Goal: Entertainment & Leisure: Browse casually

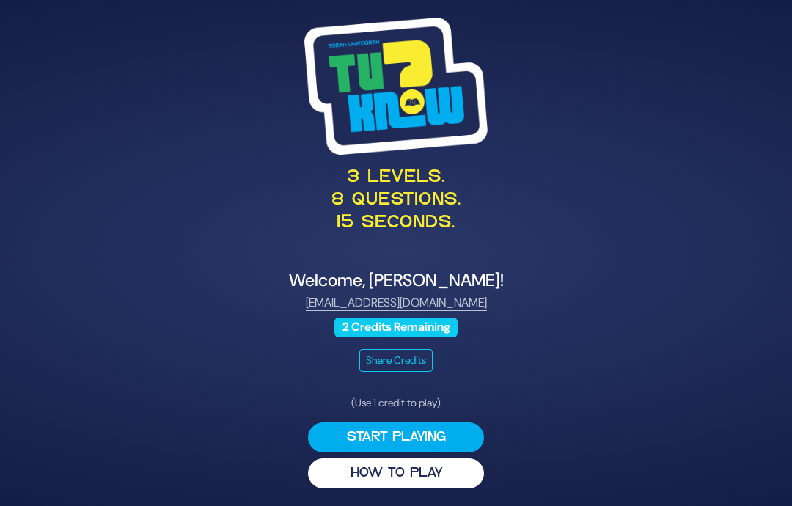
scroll to position [59, 0]
click at [434, 458] on button "HOW TO PLAY" at bounding box center [396, 473] width 176 height 30
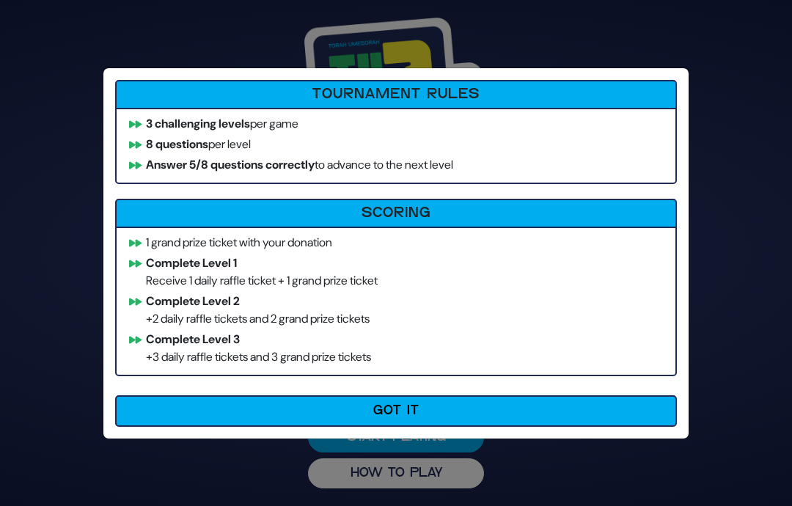
click at [376, 419] on button "Got It" at bounding box center [396, 411] width 562 height 32
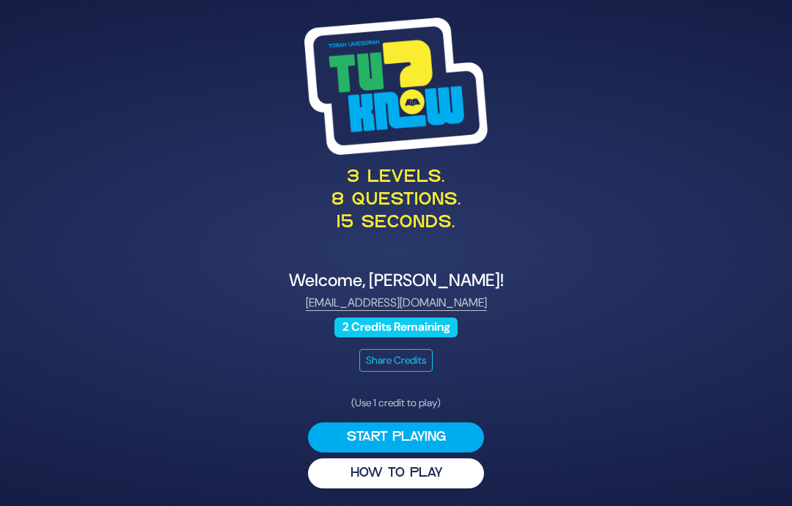
click at [406, 422] on button "Start Playing" at bounding box center [396, 437] width 176 height 30
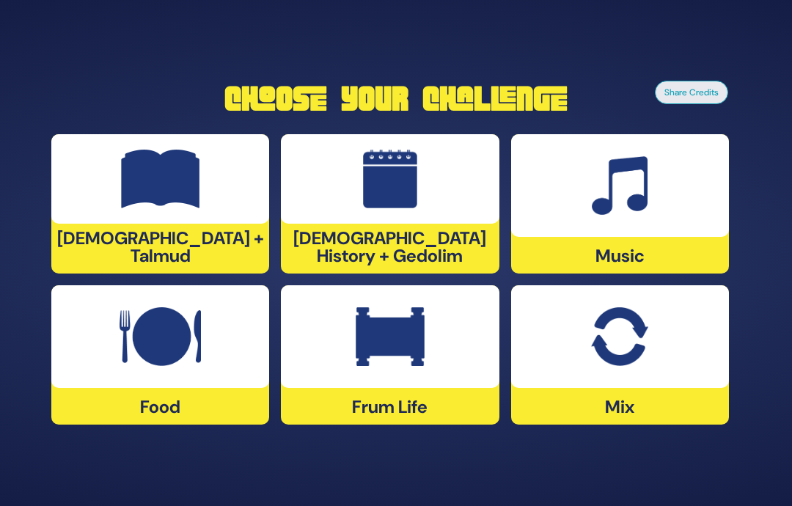
click at [646, 199] on div at bounding box center [620, 185] width 218 height 103
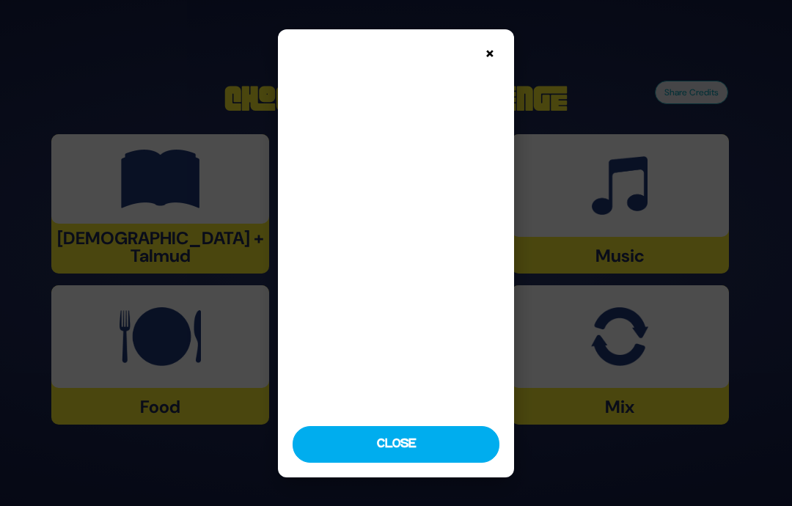
click at [381, 463] on button "Close" at bounding box center [396, 444] width 207 height 37
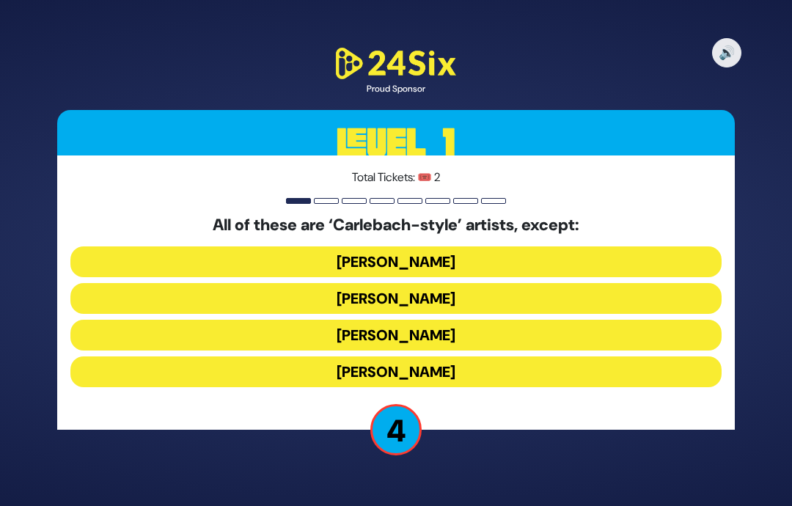
click at [459, 356] on button "[PERSON_NAME]" at bounding box center [395, 371] width 651 height 31
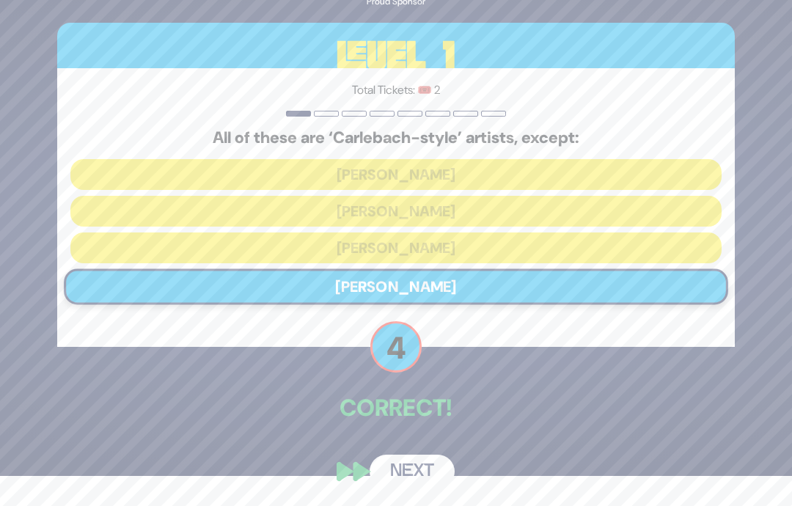
click at [418, 475] on button "Next" at bounding box center [412, 472] width 85 height 34
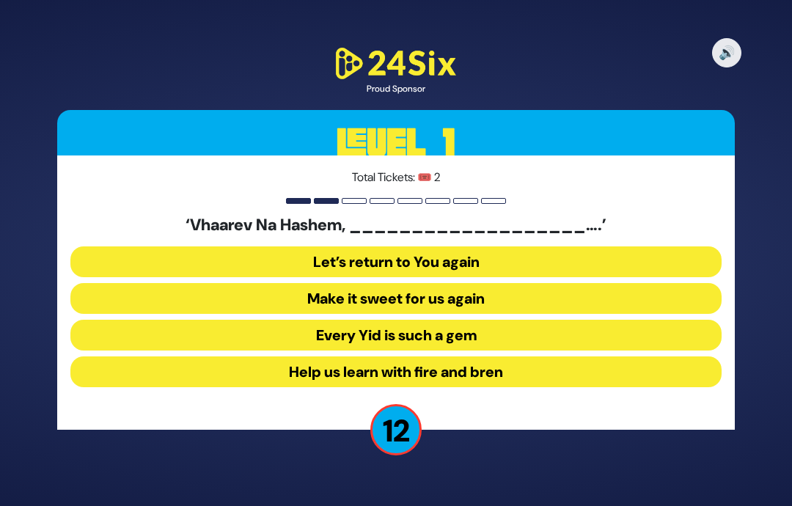
click at [549, 283] on button "Make it sweet for us again" at bounding box center [395, 298] width 651 height 31
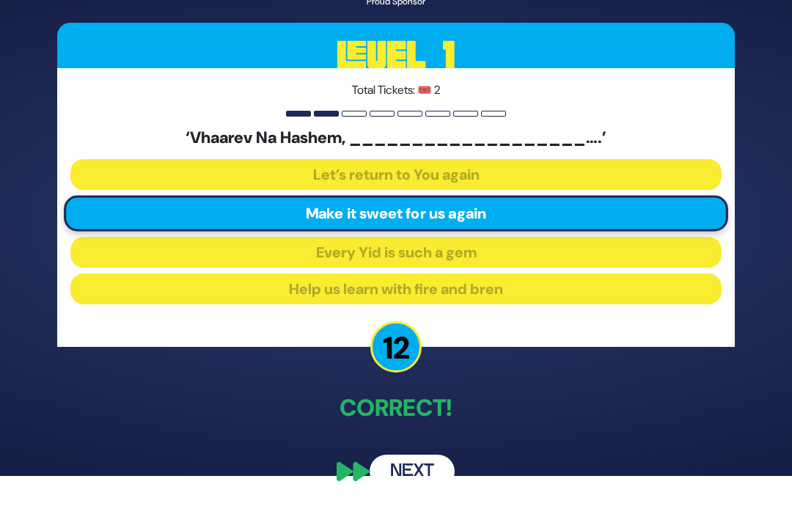
click at [422, 464] on button "Next" at bounding box center [412, 472] width 85 height 34
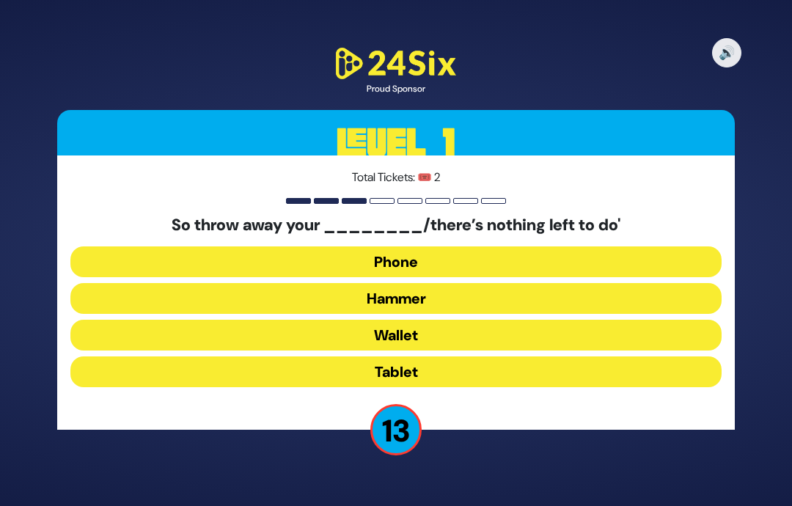
click at [471, 283] on button "Hammer" at bounding box center [395, 298] width 651 height 31
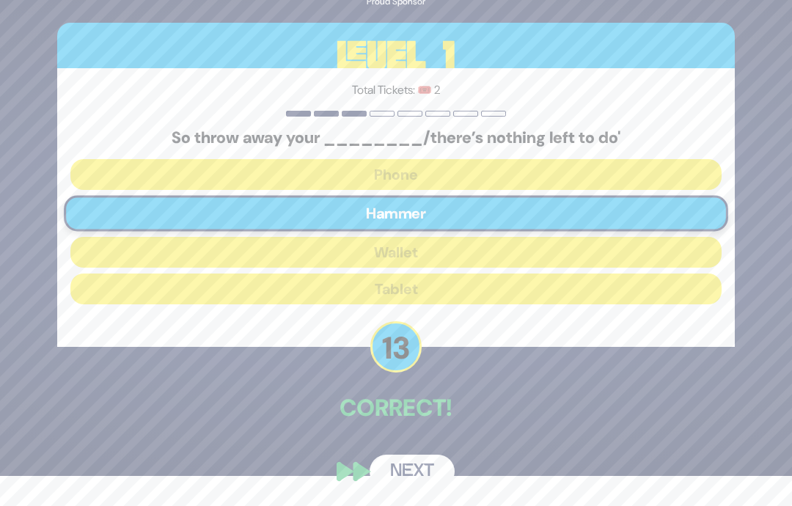
click at [435, 476] on button "Next" at bounding box center [412, 472] width 85 height 34
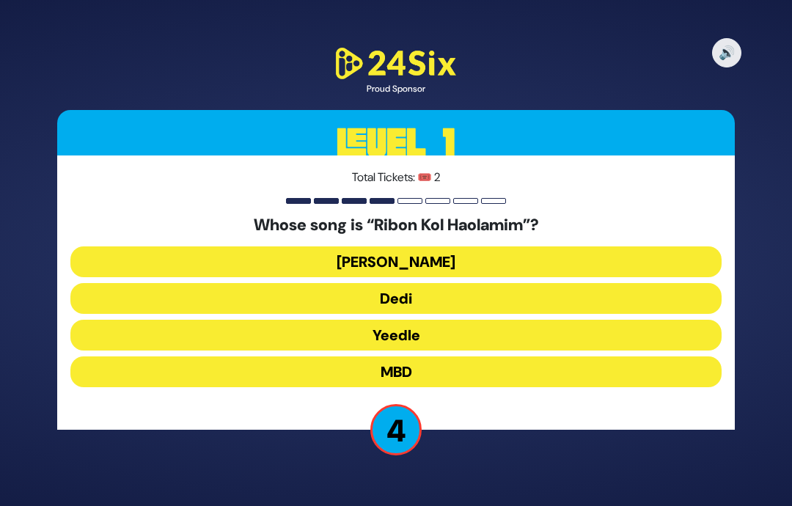
click at [479, 246] on button "[PERSON_NAME]" at bounding box center [395, 261] width 651 height 31
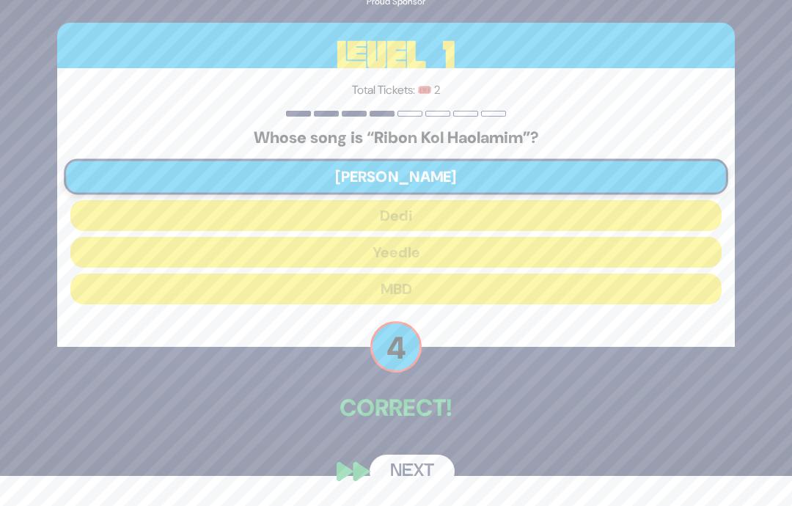
click at [432, 462] on button "Next" at bounding box center [412, 472] width 85 height 34
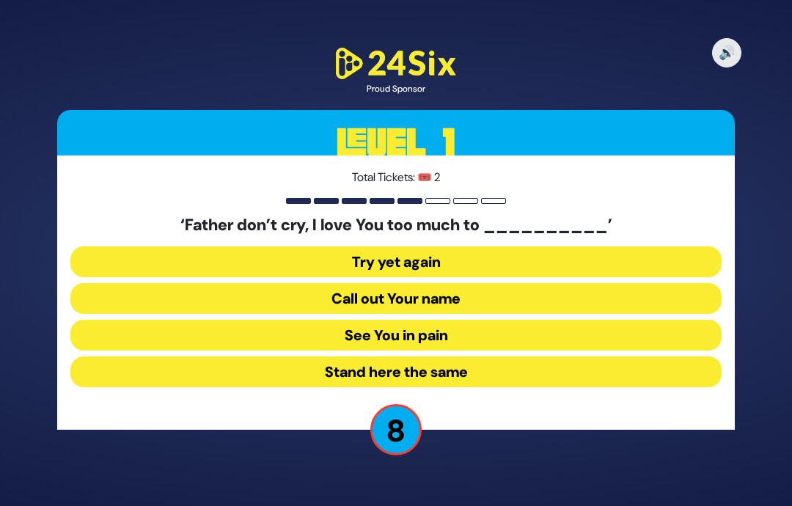
click at [502, 320] on button "See You in pain" at bounding box center [395, 335] width 651 height 31
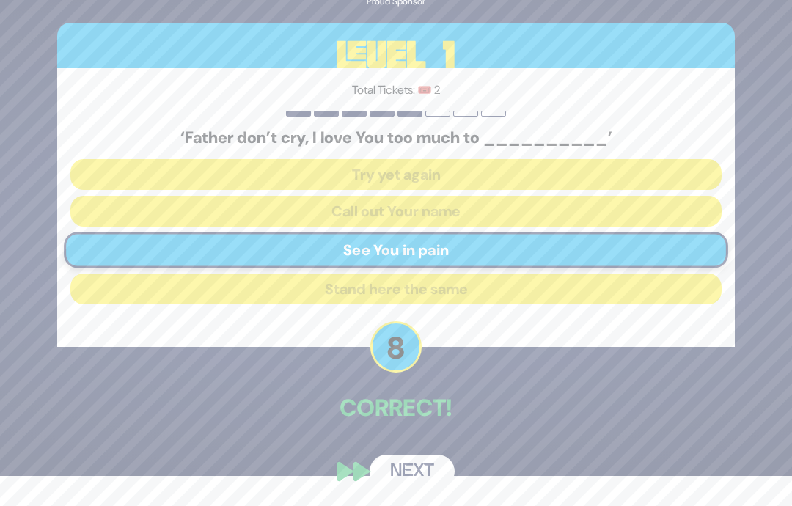
click at [445, 472] on button "Next" at bounding box center [412, 472] width 85 height 34
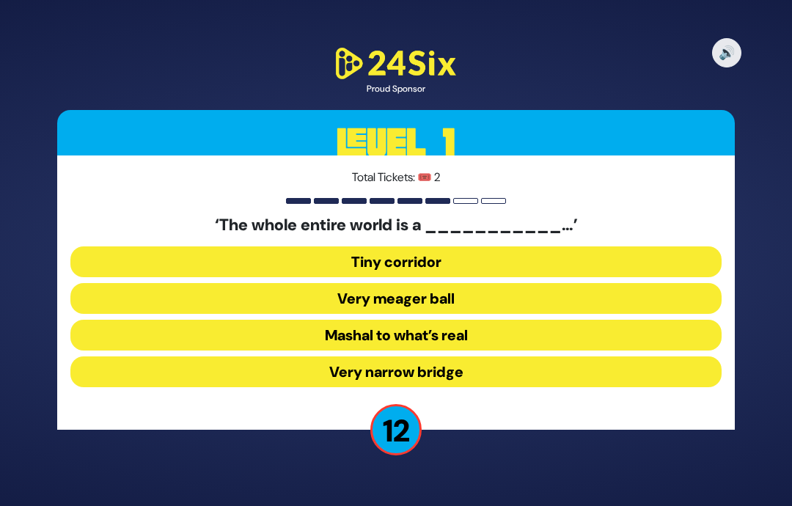
click at [505, 356] on button "Very narrow bridge" at bounding box center [395, 371] width 651 height 31
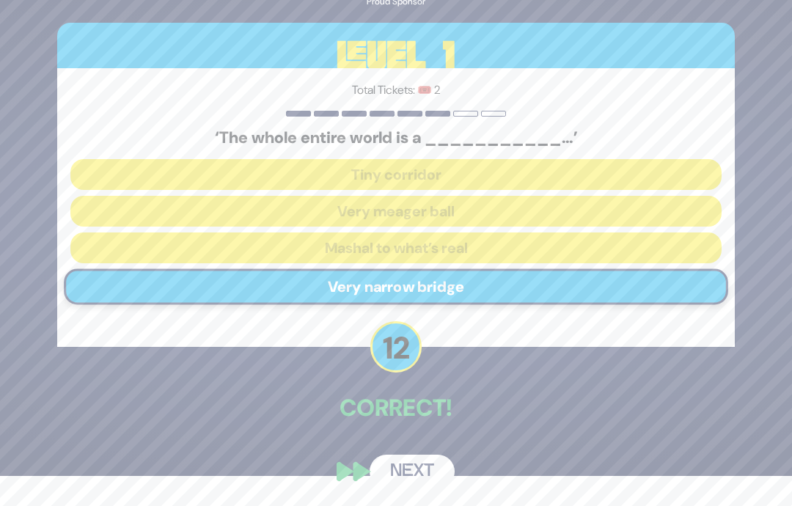
click at [425, 472] on button "Next" at bounding box center [412, 472] width 85 height 34
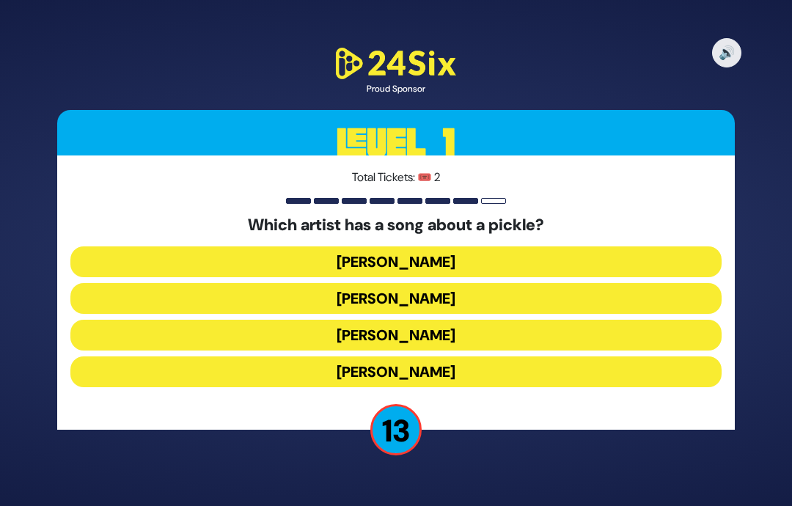
click at [483, 246] on button "[PERSON_NAME]" at bounding box center [395, 261] width 651 height 31
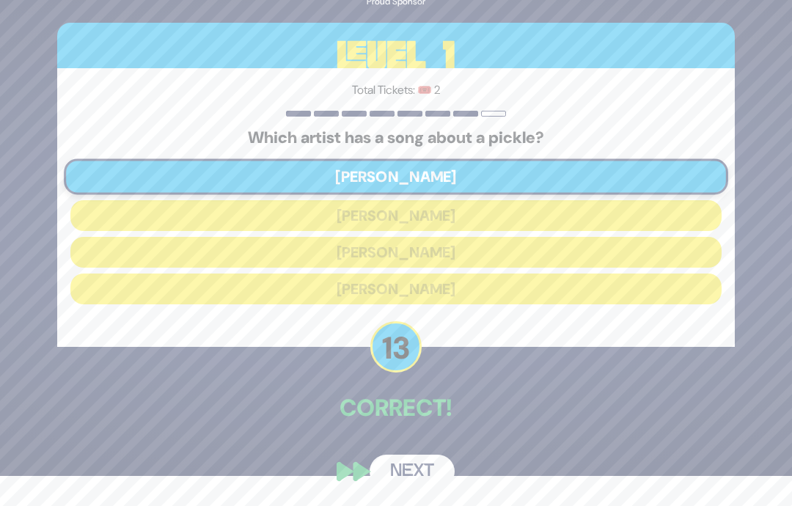
click at [432, 468] on button "Next" at bounding box center [412, 472] width 85 height 34
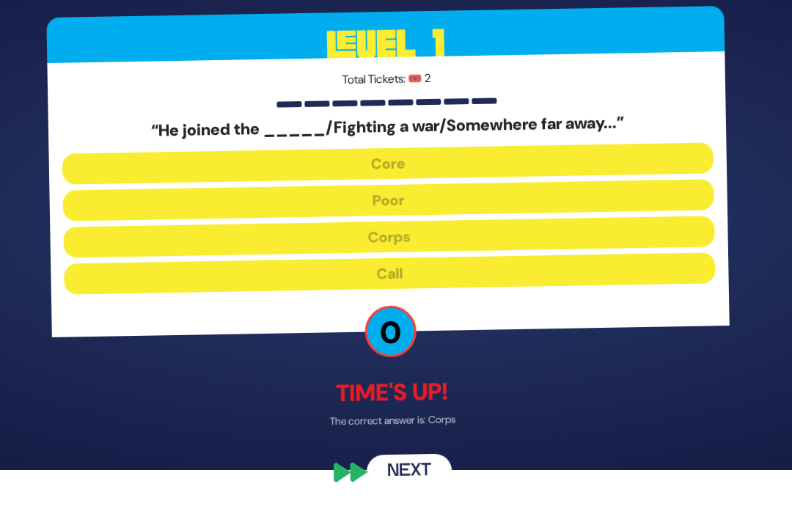
click at [408, 478] on button "Next" at bounding box center [412, 472] width 85 height 34
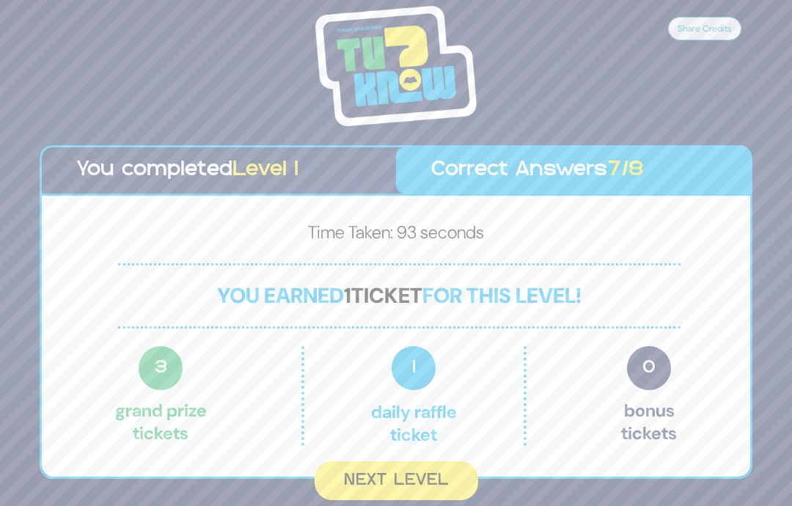
click at [439, 461] on button "Next Level" at bounding box center [397, 480] width 164 height 39
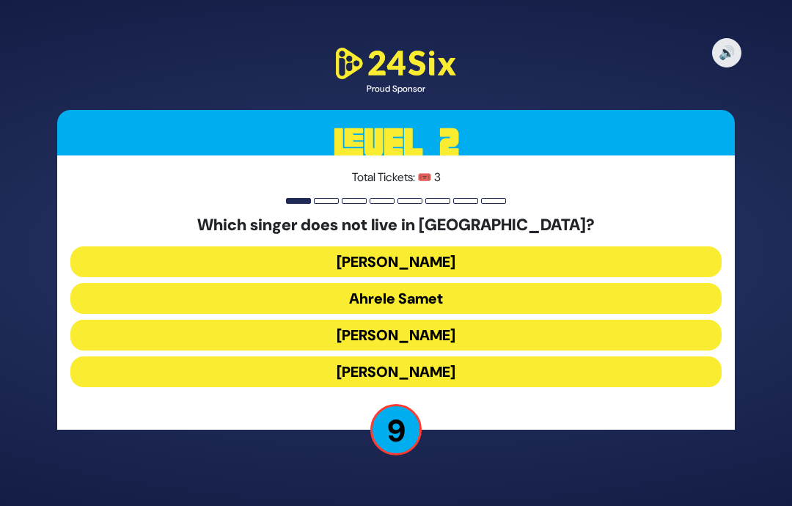
click at [466, 246] on button "[PERSON_NAME]" at bounding box center [395, 261] width 651 height 31
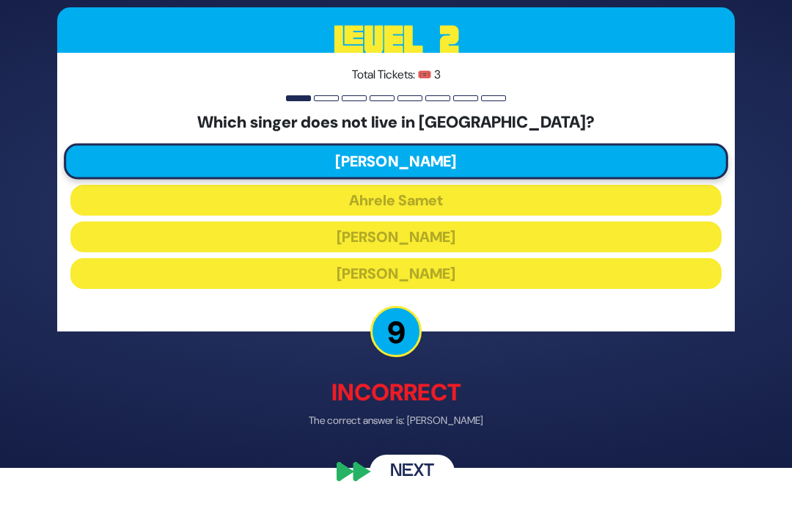
click at [428, 480] on button "Next" at bounding box center [412, 472] width 85 height 34
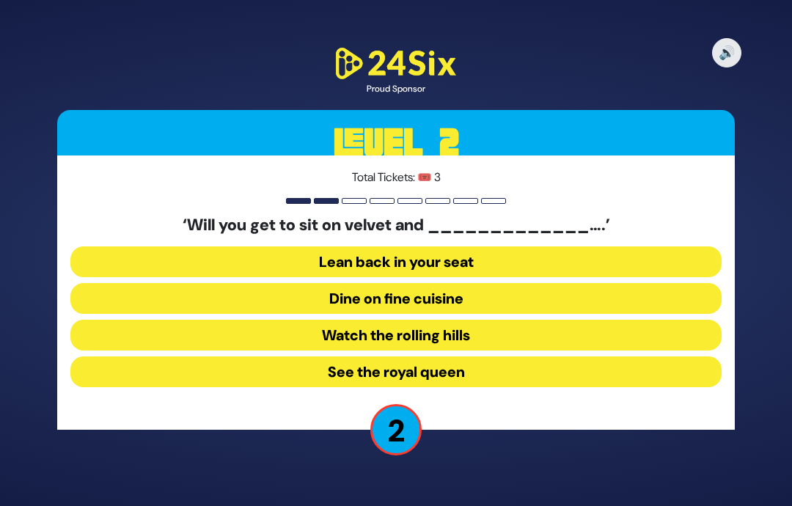
click at [473, 246] on button "Lean back in your seat" at bounding box center [395, 261] width 651 height 31
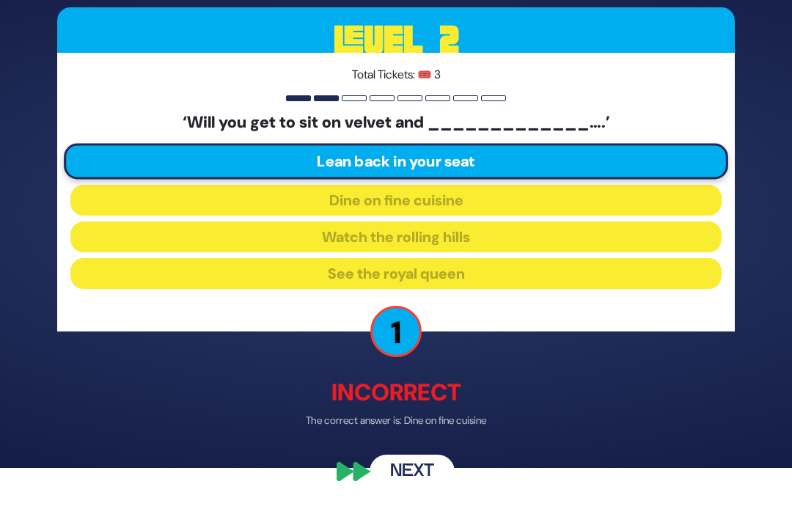
scroll to position [56, 0]
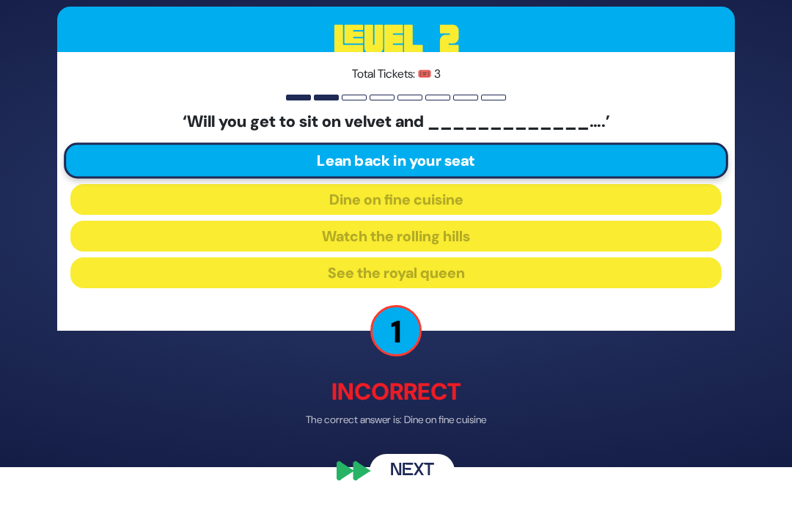
click at [411, 487] on button "Next" at bounding box center [412, 472] width 85 height 34
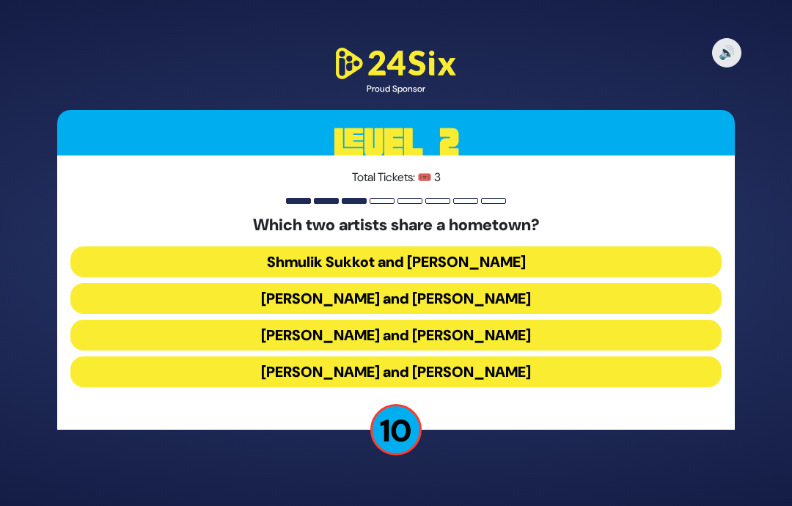
click at [648, 283] on button "[PERSON_NAME] and [PERSON_NAME]" at bounding box center [395, 298] width 651 height 31
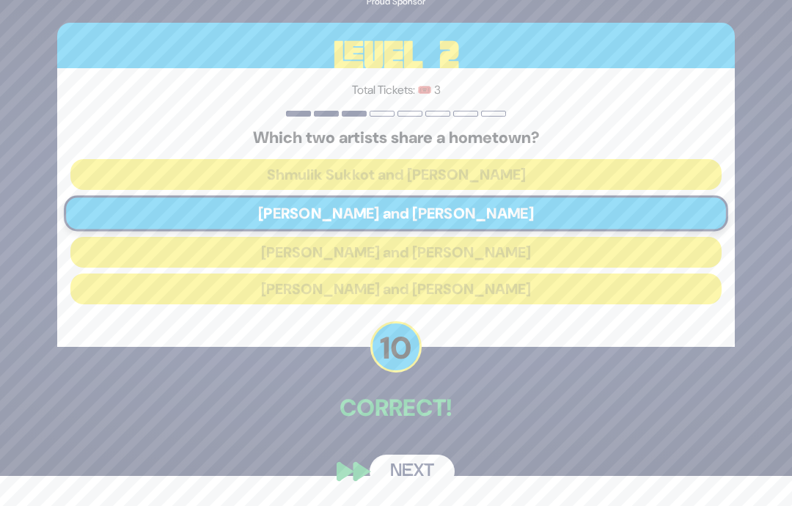
click at [425, 473] on button "Next" at bounding box center [412, 472] width 85 height 34
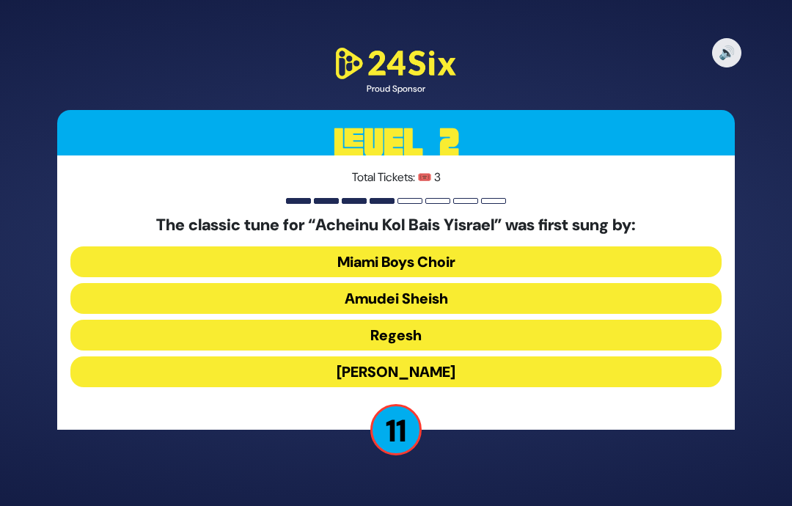
click at [549, 356] on button "[PERSON_NAME]" at bounding box center [395, 371] width 651 height 31
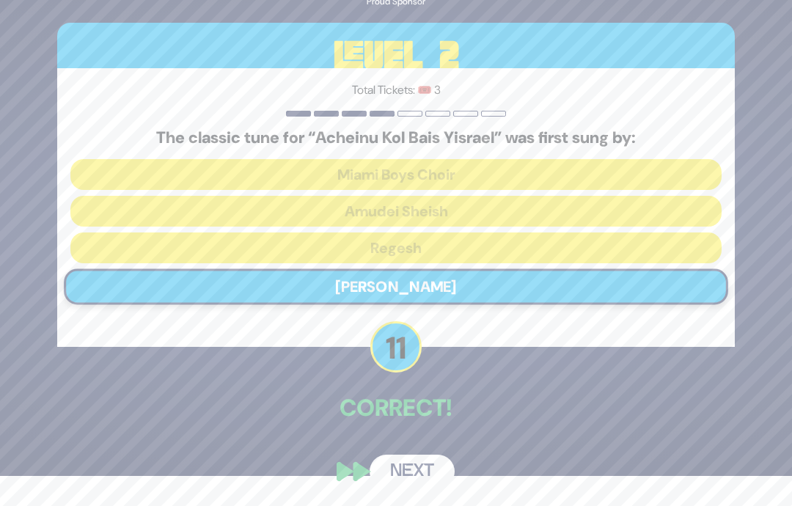
click at [419, 480] on button "Next" at bounding box center [412, 472] width 85 height 34
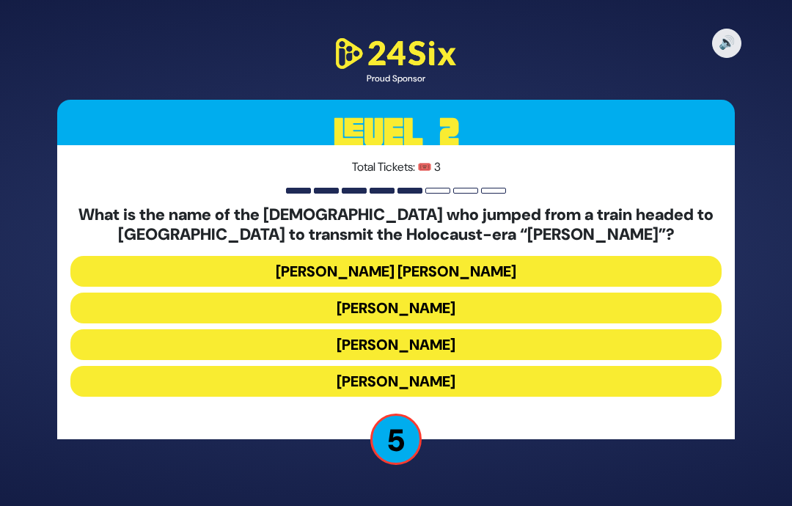
click at [464, 293] on button "[PERSON_NAME]" at bounding box center [395, 308] width 651 height 31
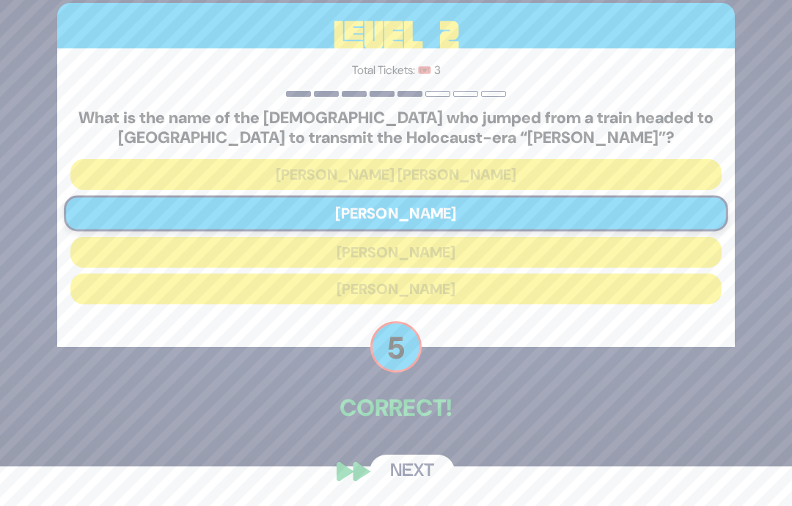
click at [411, 481] on button "Next" at bounding box center [412, 472] width 85 height 34
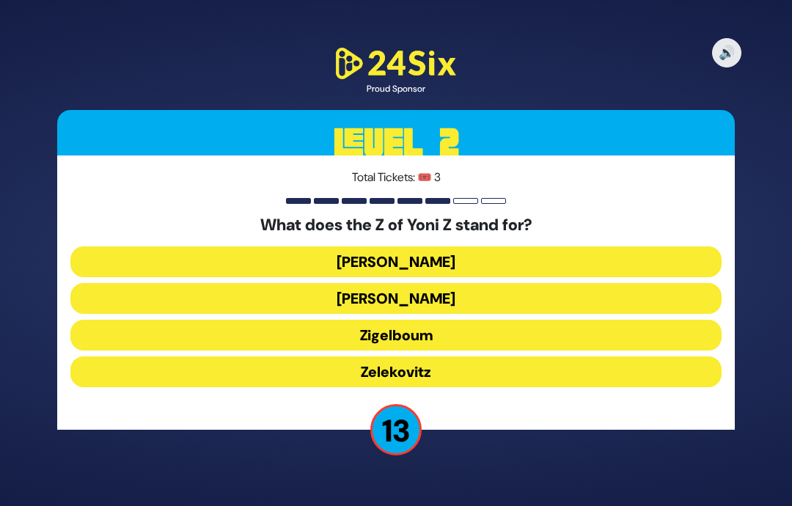
click at [457, 320] on button "Zigelboum" at bounding box center [395, 335] width 651 height 31
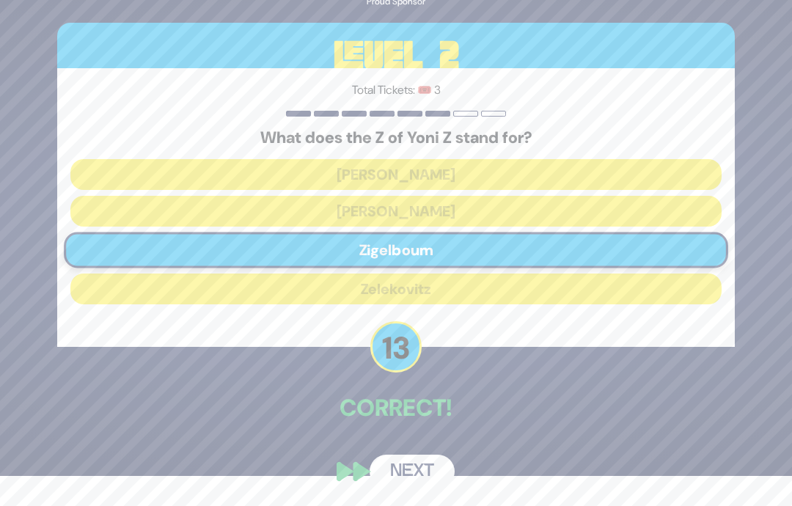
click at [419, 468] on button "Next" at bounding box center [412, 472] width 85 height 34
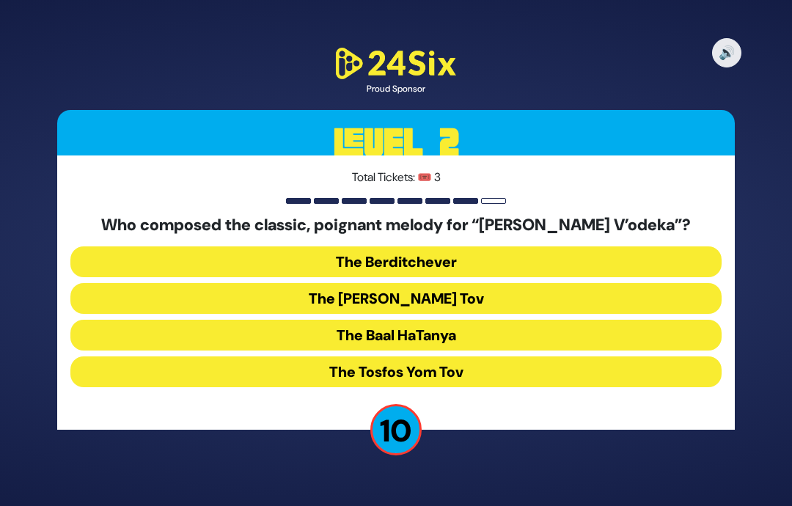
click at [488, 283] on button "The [PERSON_NAME] Tov" at bounding box center [395, 298] width 651 height 31
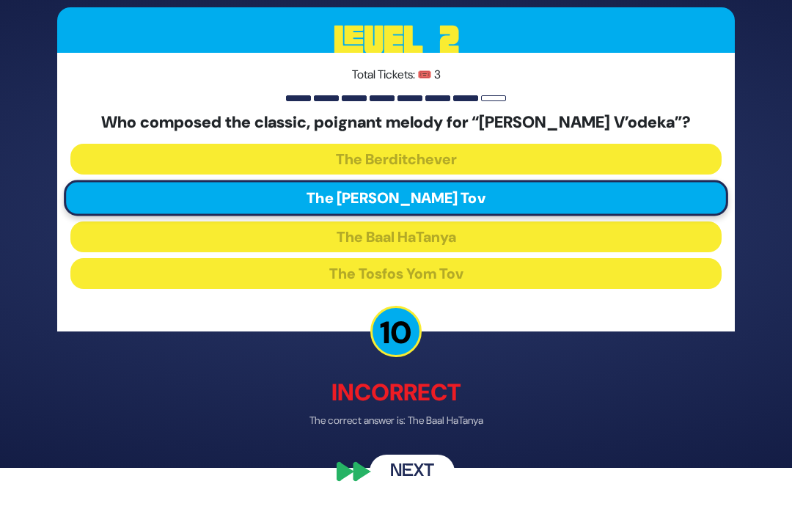
click at [429, 488] on button "Next" at bounding box center [412, 472] width 85 height 34
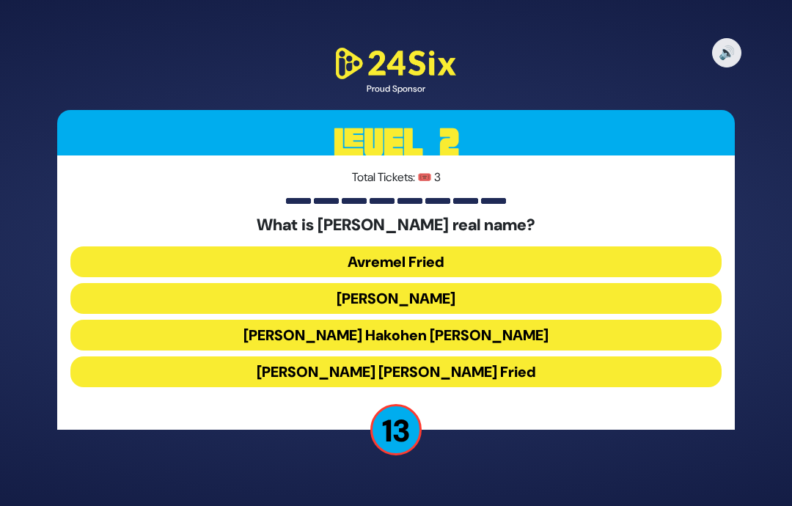
click at [525, 320] on button "[PERSON_NAME] Hakohen [PERSON_NAME]" at bounding box center [395, 335] width 651 height 31
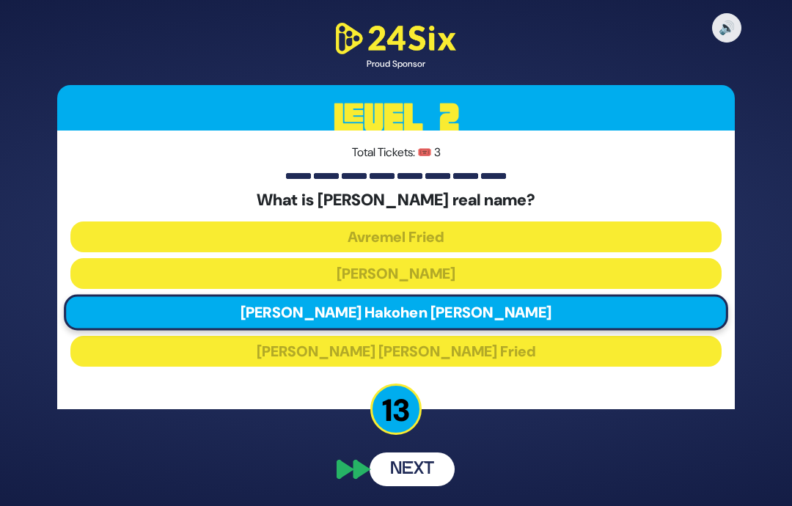
click at [419, 452] on button "Next" at bounding box center [412, 469] width 85 height 34
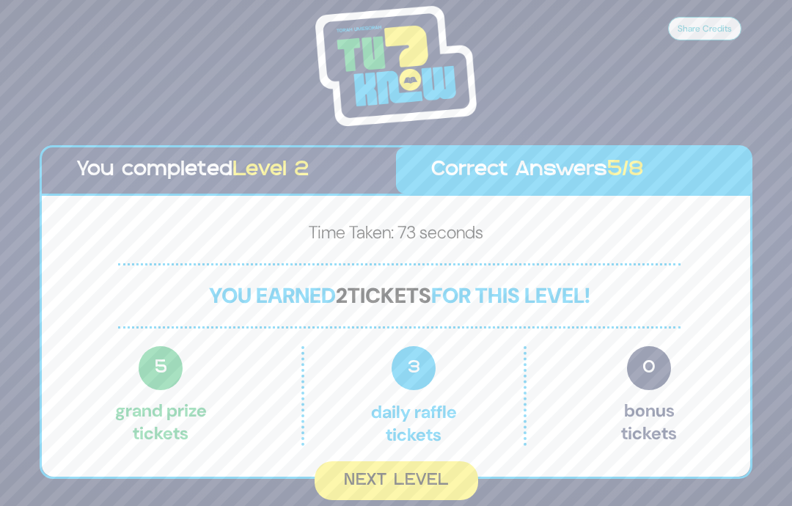
click at [419, 461] on button "Next Level" at bounding box center [397, 480] width 164 height 39
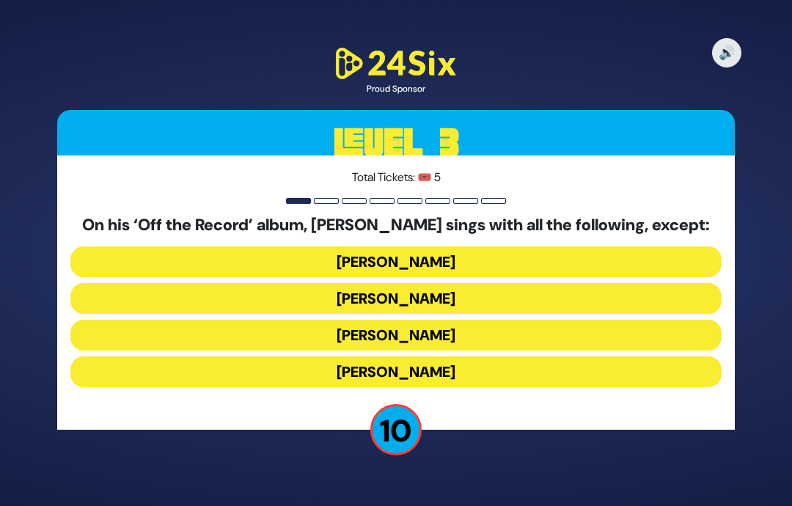
click at [488, 283] on button "[PERSON_NAME]" at bounding box center [395, 298] width 651 height 31
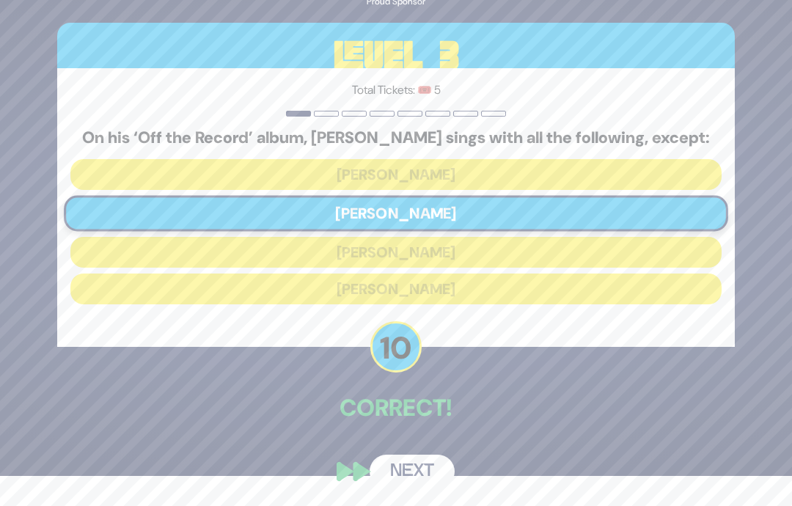
click at [425, 477] on button "Next" at bounding box center [412, 472] width 85 height 34
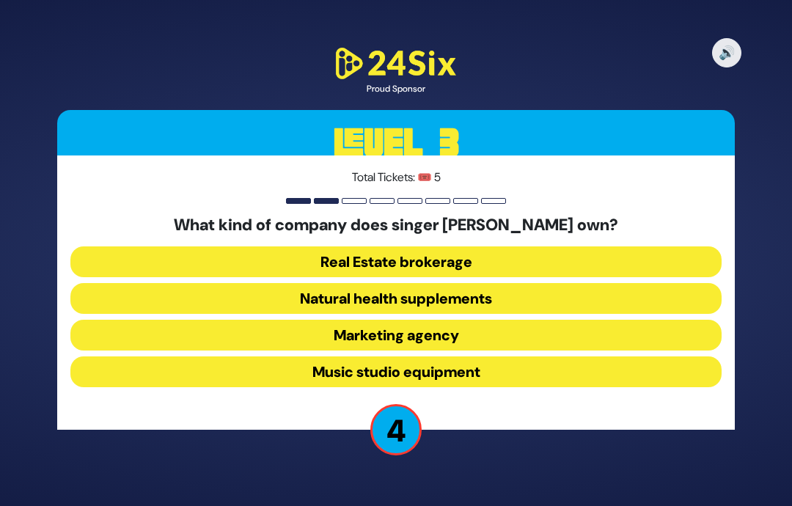
click at [499, 356] on button "Music studio equipment" at bounding box center [395, 371] width 651 height 31
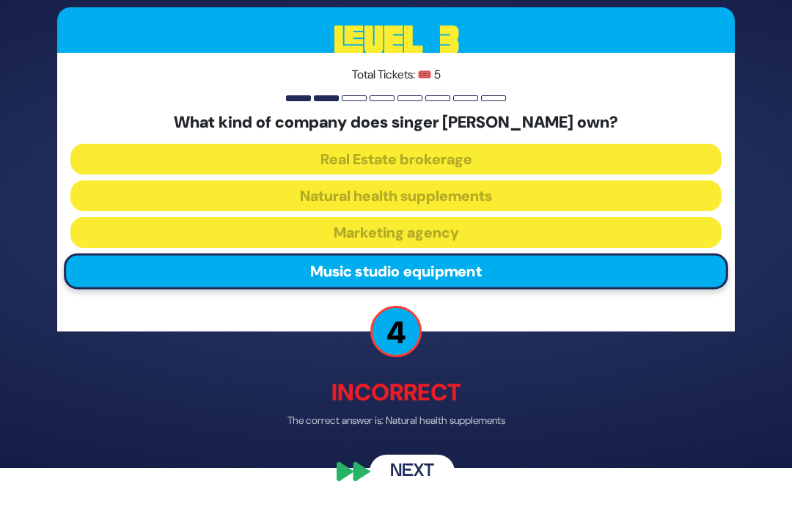
click at [433, 488] on button "Next" at bounding box center [412, 472] width 85 height 34
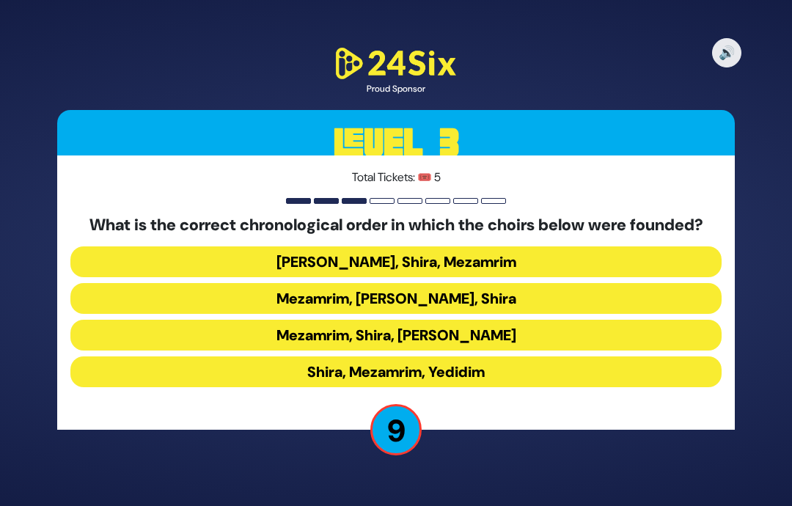
click at [431, 320] on button "Mezamrim, Shira, [PERSON_NAME]" at bounding box center [395, 335] width 651 height 31
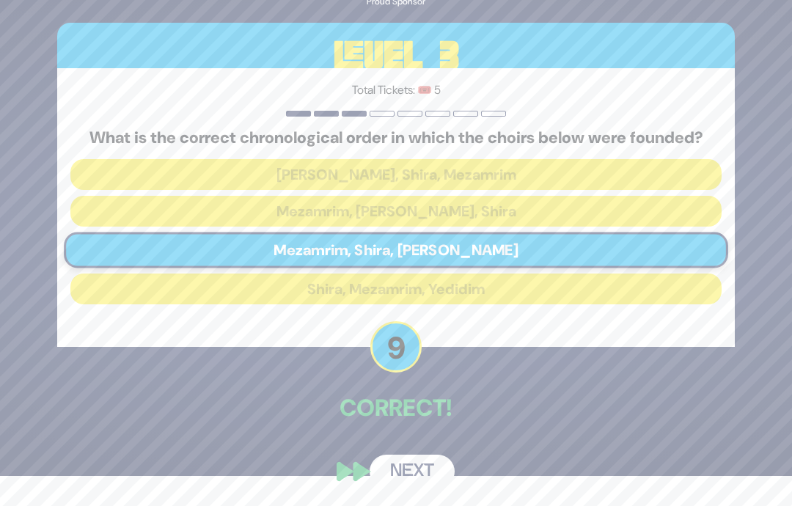
click at [422, 483] on button "Next" at bounding box center [412, 472] width 85 height 34
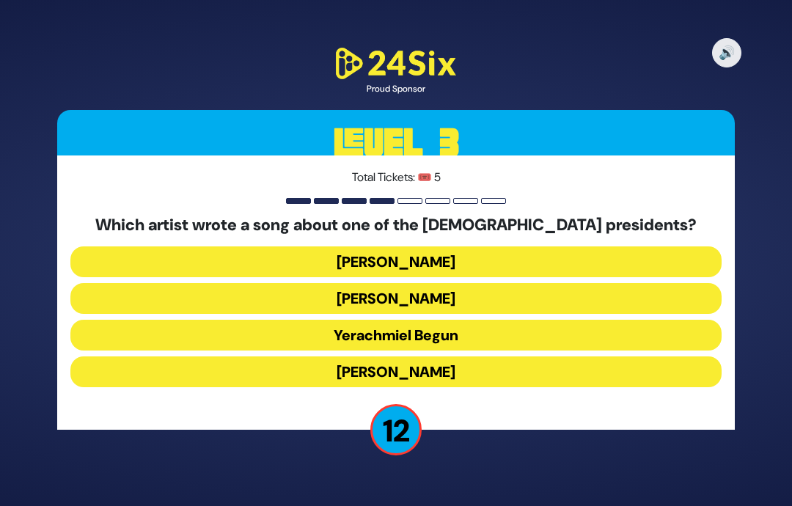
click at [518, 320] on button "Yerachmiel Begun" at bounding box center [395, 335] width 651 height 31
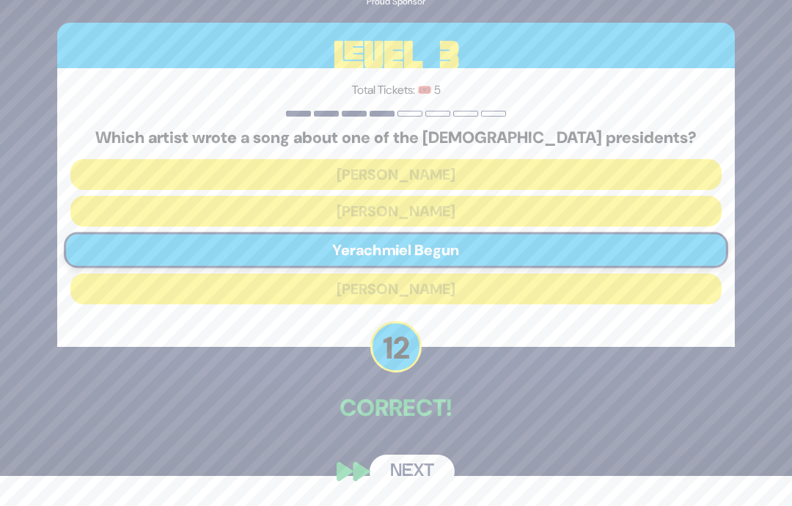
click at [433, 475] on button "Next" at bounding box center [412, 472] width 85 height 34
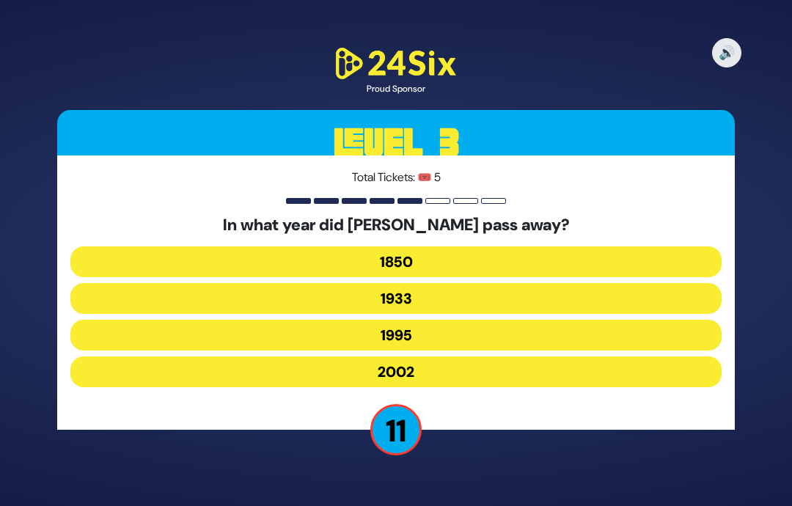
click at [446, 283] on button "1933" at bounding box center [395, 298] width 651 height 31
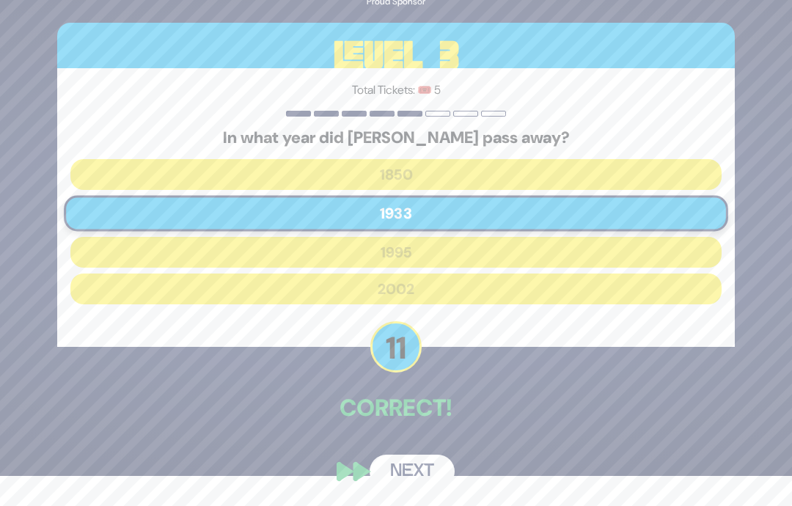
click at [422, 477] on button "Next" at bounding box center [412, 472] width 85 height 34
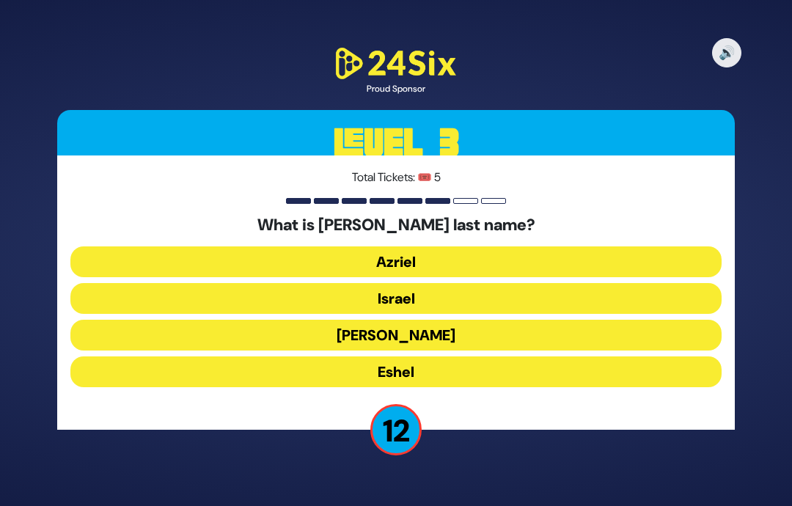
click at [468, 283] on button "Israel" at bounding box center [395, 298] width 651 height 31
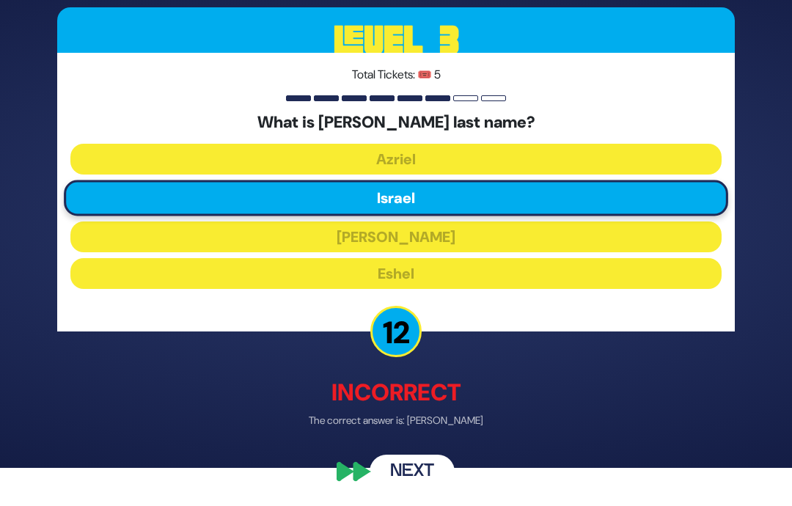
click at [424, 483] on button "Next" at bounding box center [412, 472] width 85 height 34
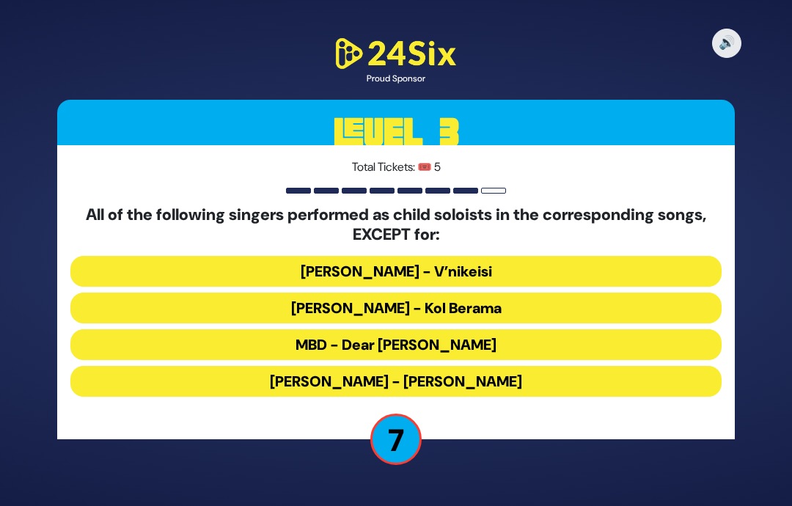
click at [450, 329] on button "MBD - Dear [PERSON_NAME]" at bounding box center [395, 344] width 651 height 31
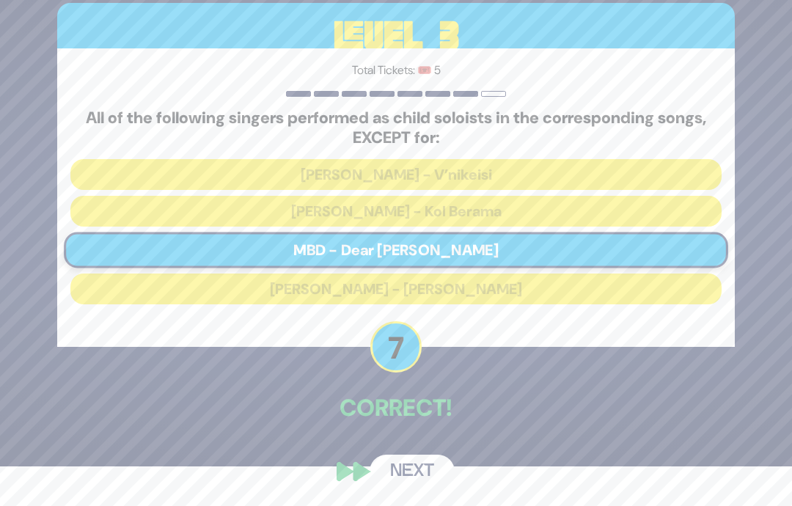
click at [412, 485] on button "Next" at bounding box center [412, 472] width 85 height 34
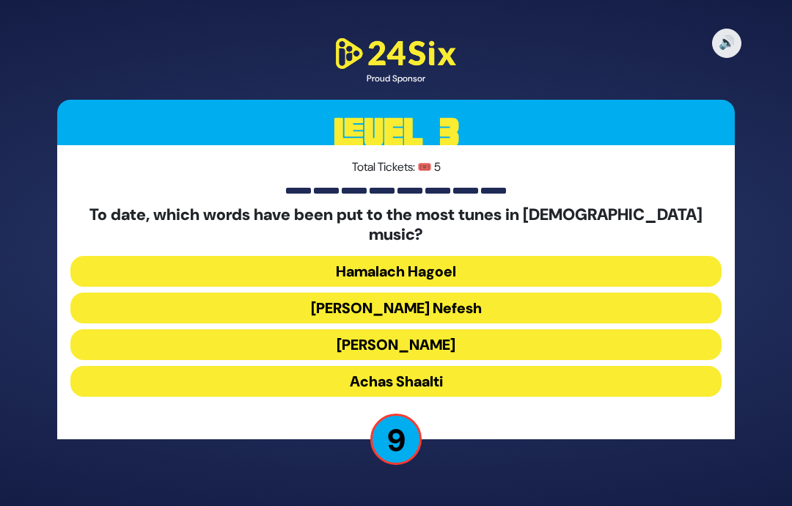
click at [445, 256] on button "Hamalach Hagoel" at bounding box center [395, 271] width 651 height 31
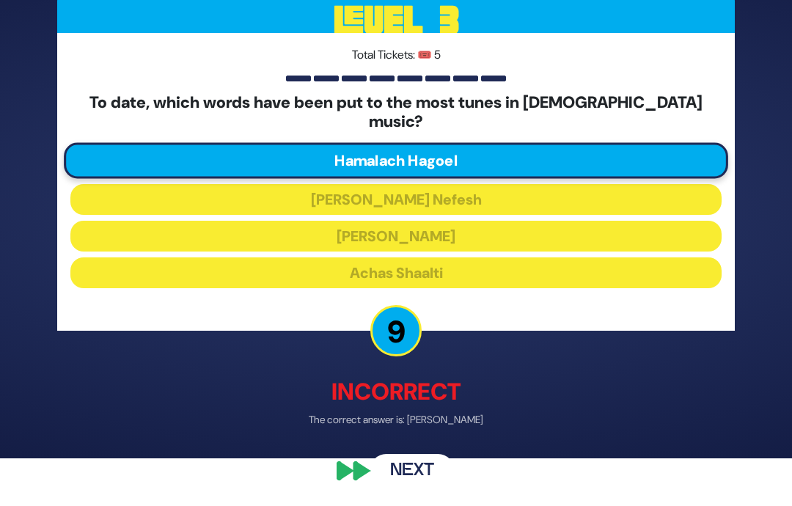
click at [419, 488] on button "Next" at bounding box center [412, 472] width 85 height 34
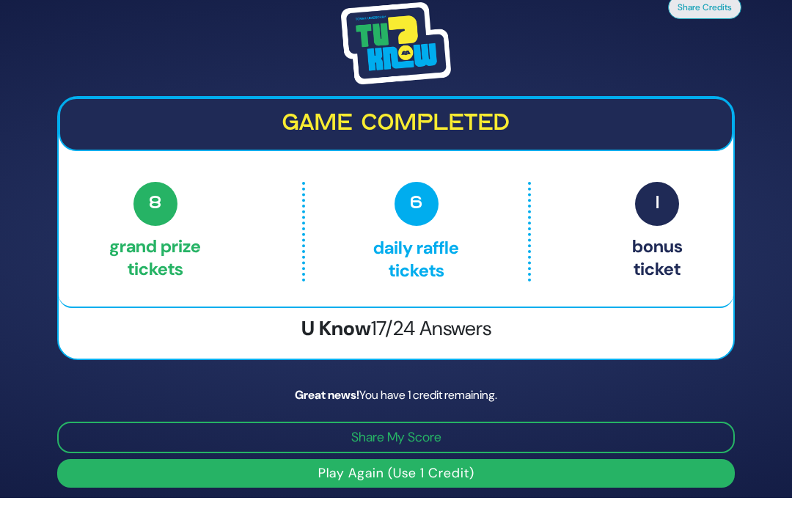
scroll to position [47, 0]
click at [629, 467] on button "Play Again (Use 1 Credit)" at bounding box center [396, 474] width 678 height 29
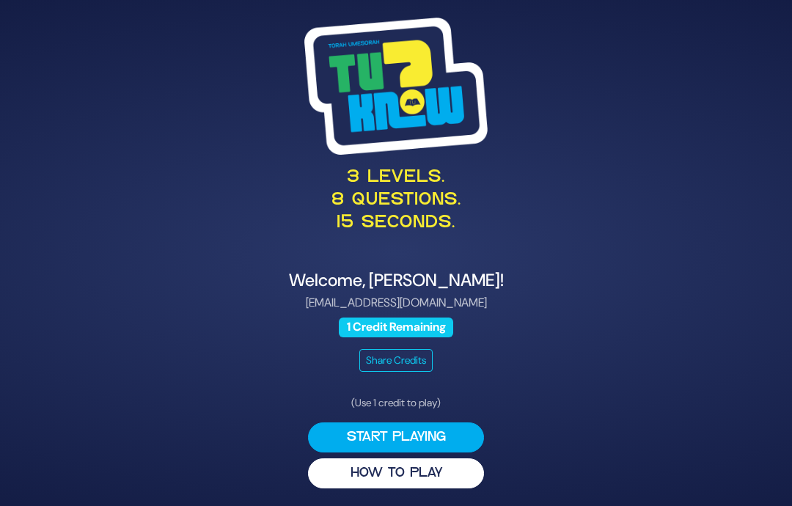
scroll to position [48, 0]
click at [421, 422] on button "Start Playing" at bounding box center [396, 437] width 176 height 30
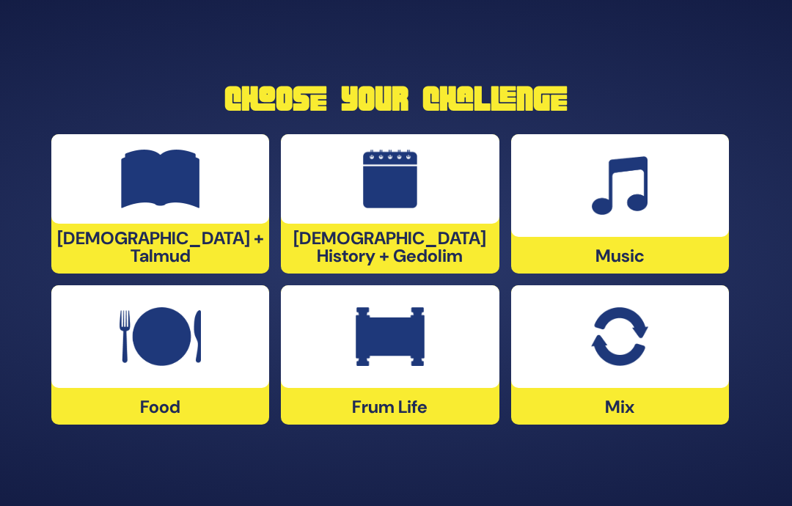
click at [116, 337] on div at bounding box center [160, 336] width 218 height 103
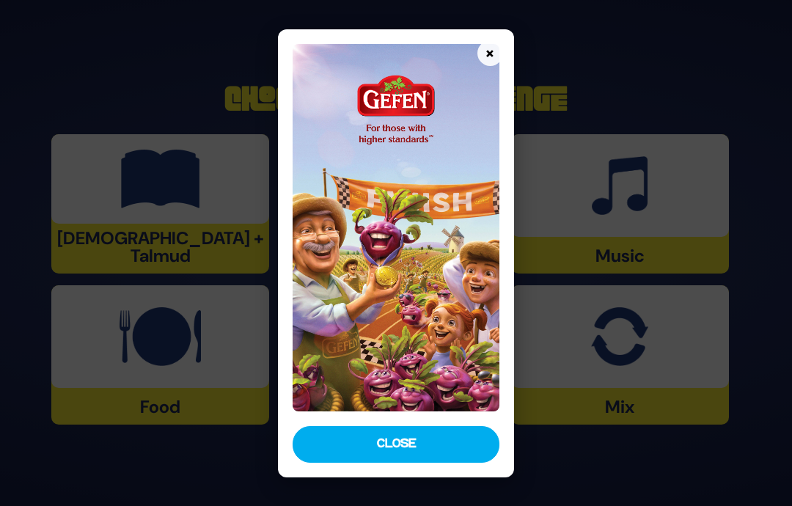
click at [370, 463] on button "Close" at bounding box center [396, 444] width 207 height 37
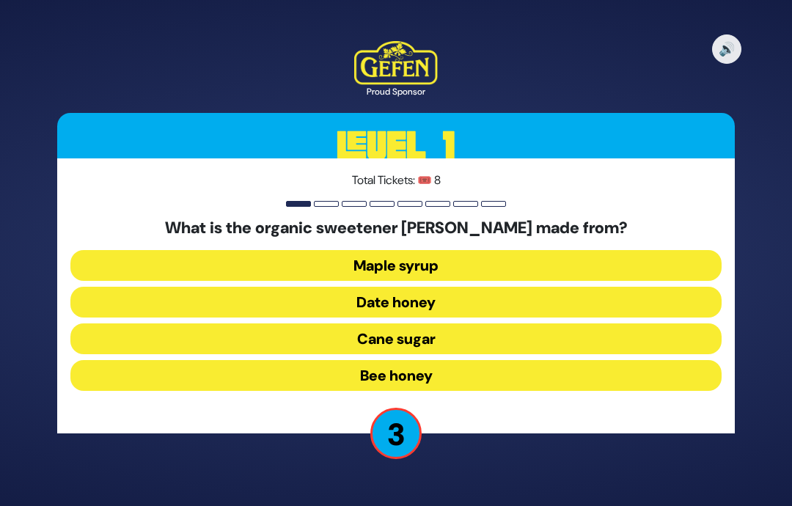
click at [240, 250] on button "Maple syrup" at bounding box center [395, 265] width 651 height 31
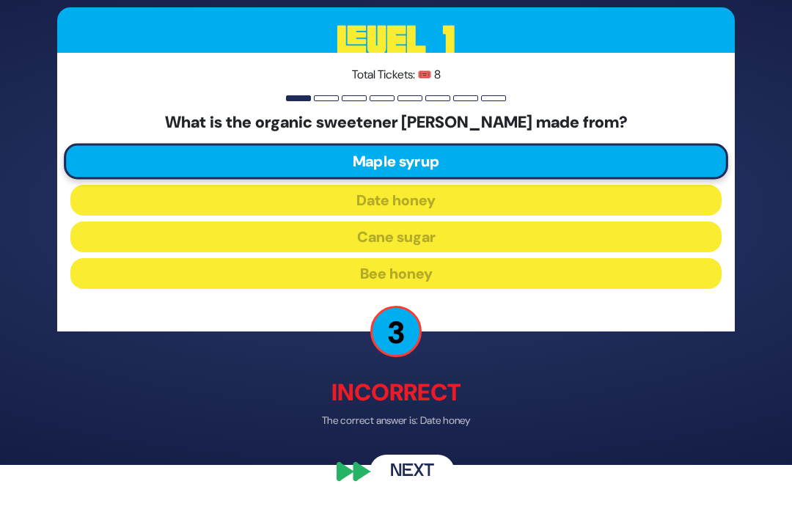
click at [397, 488] on button "Next" at bounding box center [412, 472] width 85 height 34
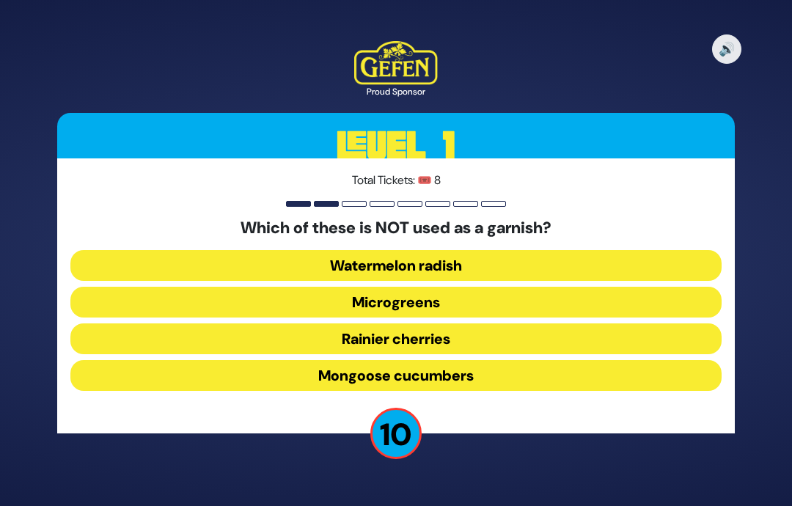
click at [439, 250] on button "Watermelon radish" at bounding box center [395, 265] width 651 height 31
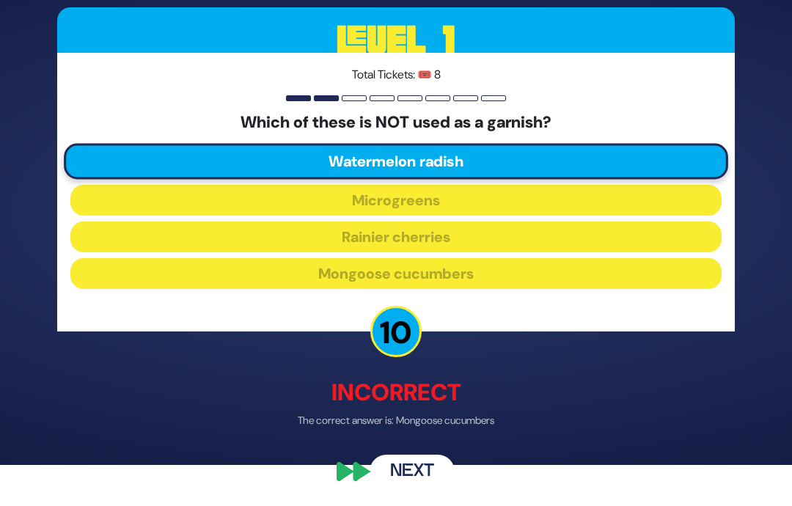
click at [386, 481] on button "Next" at bounding box center [412, 472] width 85 height 34
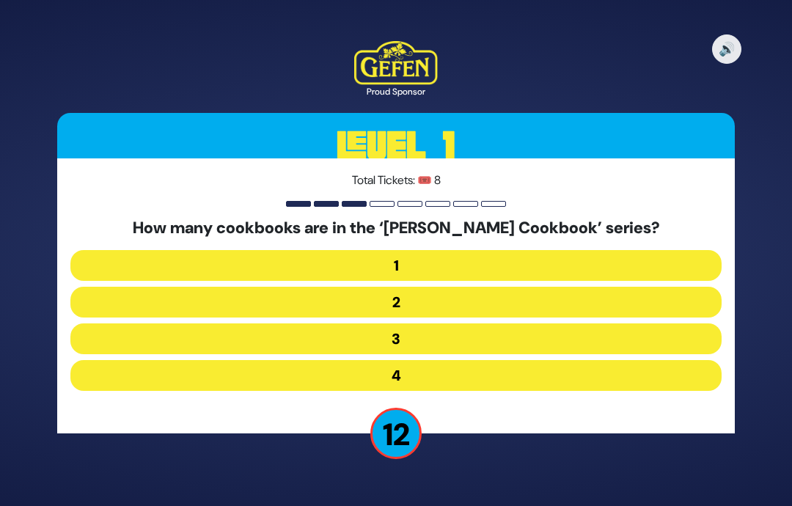
click at [102, 287] on button "2" at bounding box center [395, 302] width 651 height 31
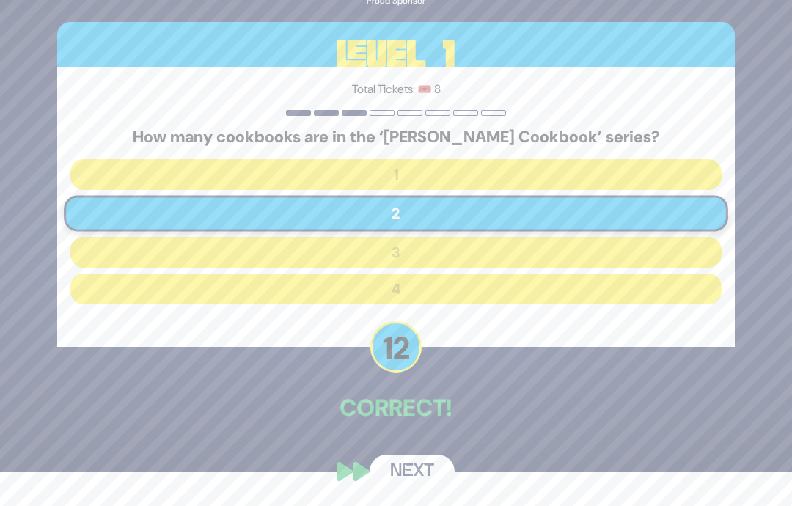
click at [417, 477] on button "Next" at bounding box center [412, 472] width 85 height 34
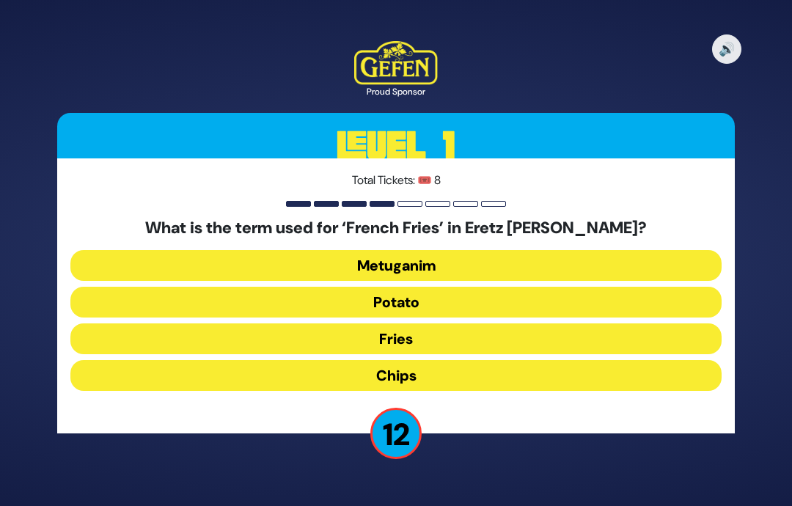
click at [97, 360] on button "Chips" at bounding box center [395, 375] width 651 height 31
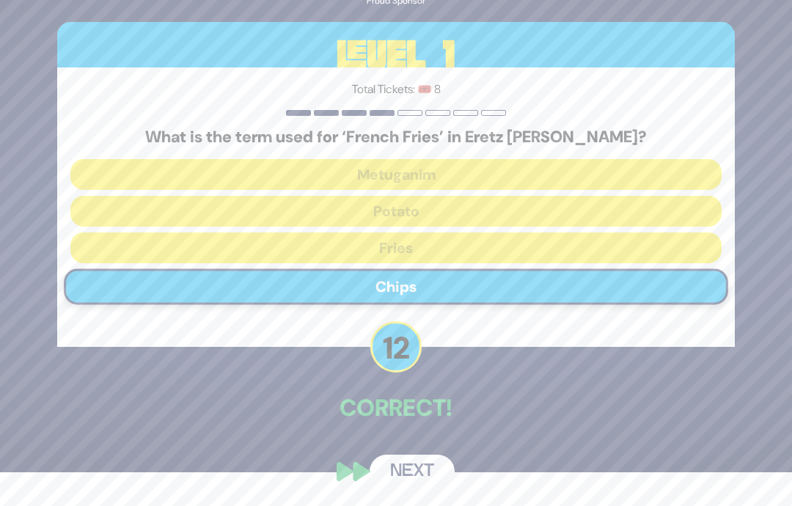
click at [408, 483] on button "Next" at bounding box center [412, 472] width 85 height 34
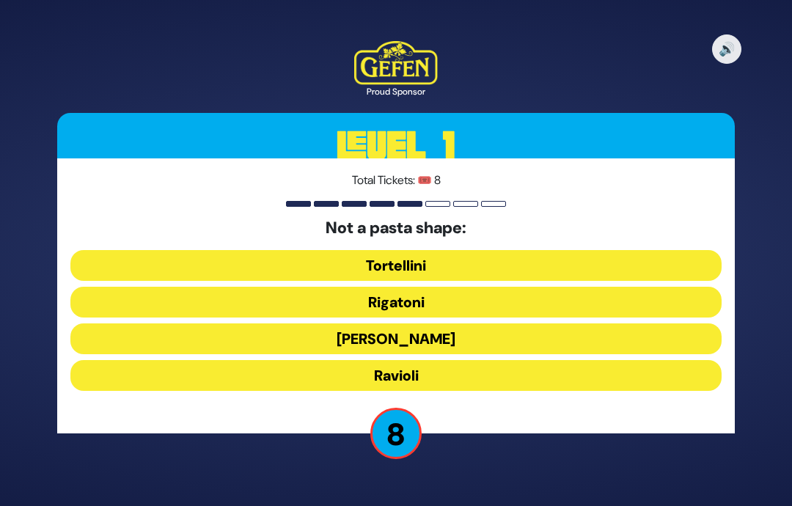
click at [103, 287] on button "Rigatoni" at bounding box center [395, 302] width 651 height 31
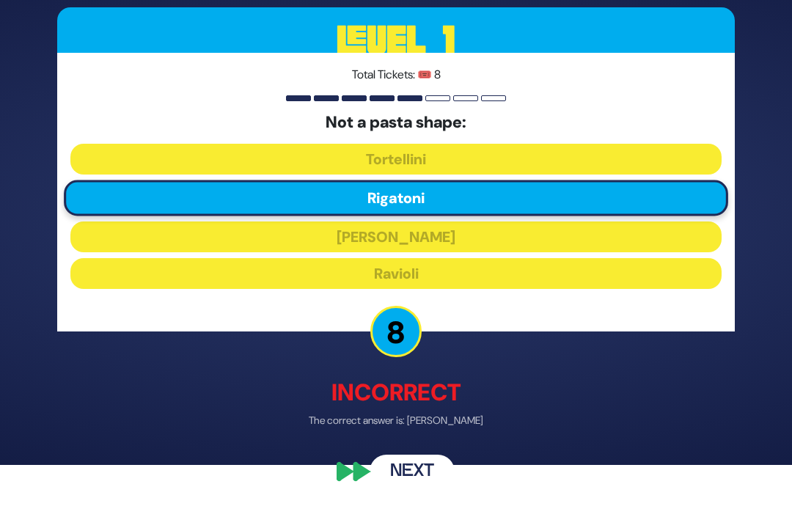
click at [395, 481] on button "Next" at bounding box center [412, 472] width 85 height 34
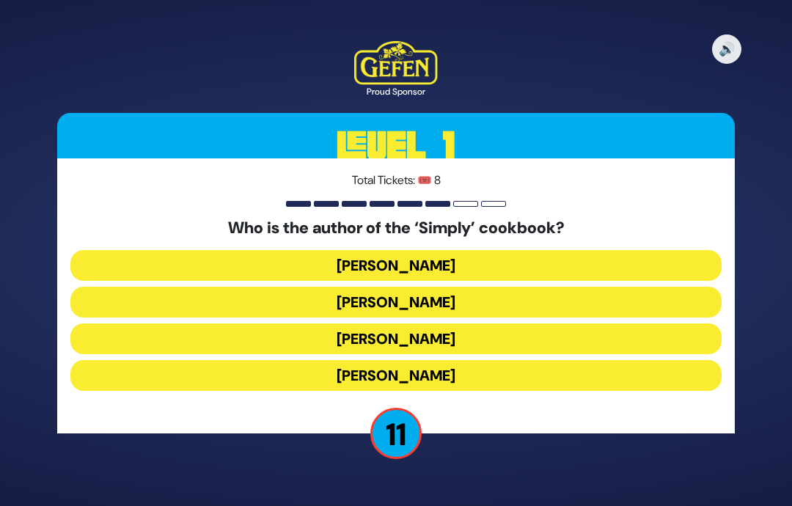
click at [483, 250] on button "Leah Schapira" at bounding box center [395, 265] width 651 height 31
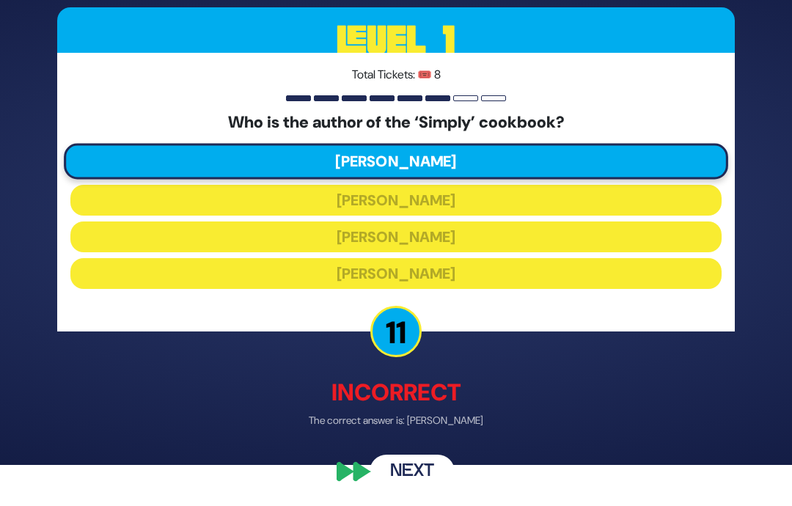
click at [408, 488] on button "Next" at bounding box center [412, 472] width 85 height 34
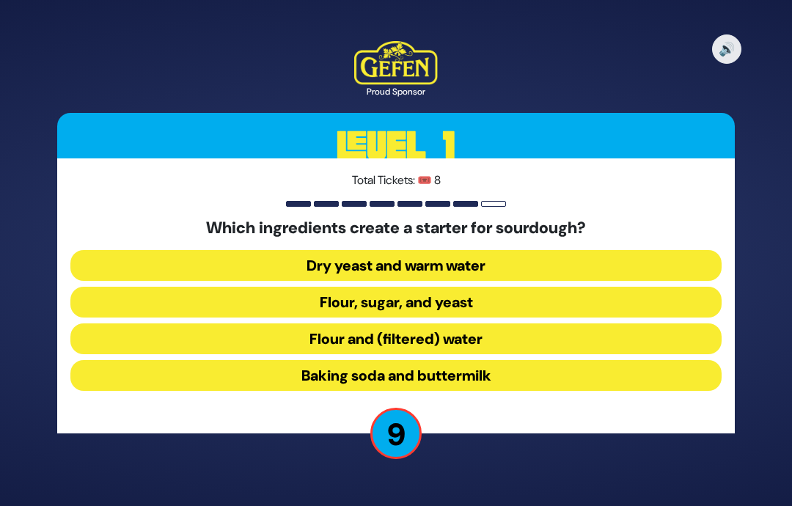
click at [133, 323] on button "Flour and (filtered) water" at bounding box center [395, 338] width 651 height 31
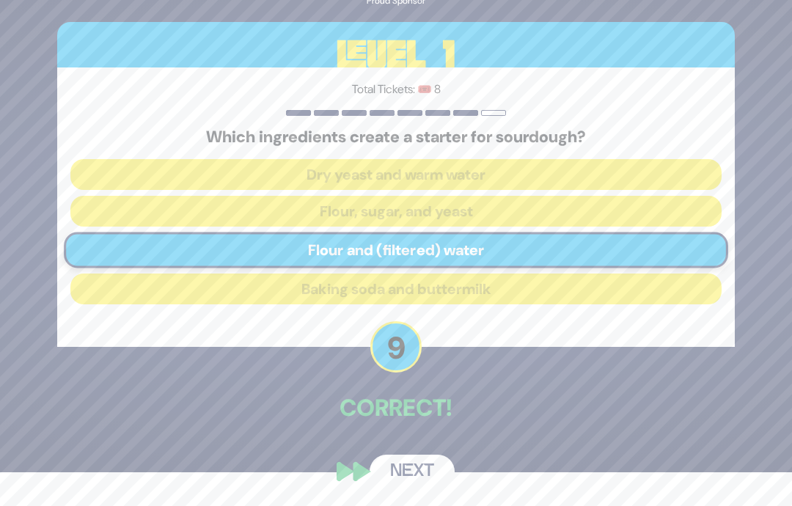
click at [388, 470] on button "Next" at bounding box center [412, 472] width 85 height 34
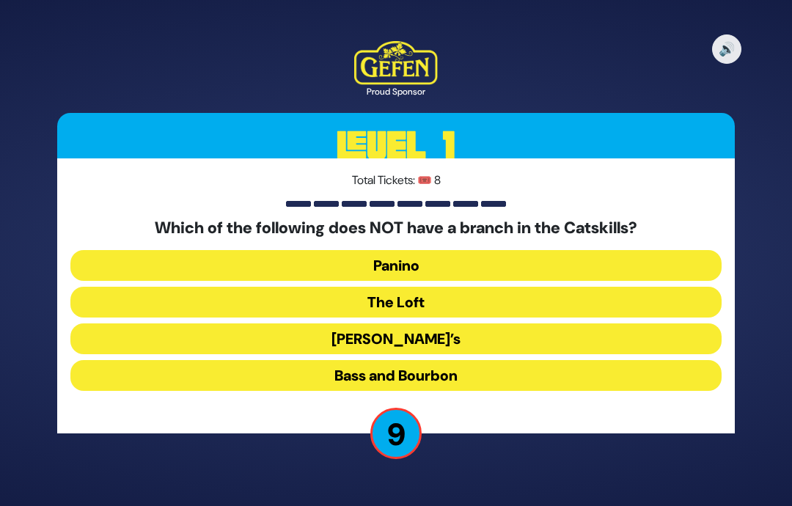
click at [117, 250] on button "Panino" at bounding box center [395, 265] width 651 height 31
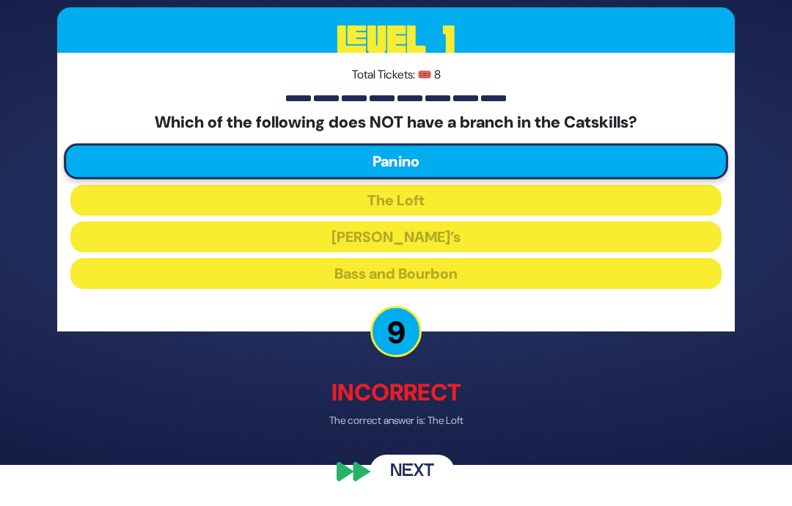
click at [392, 480] on button "Next" at bounding box center [412, 472] width 85 height 34
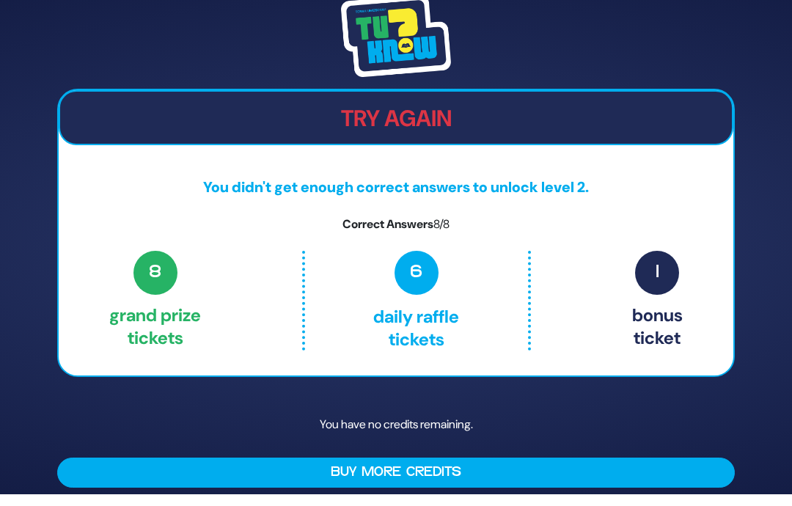
scroll to position [59, 0]
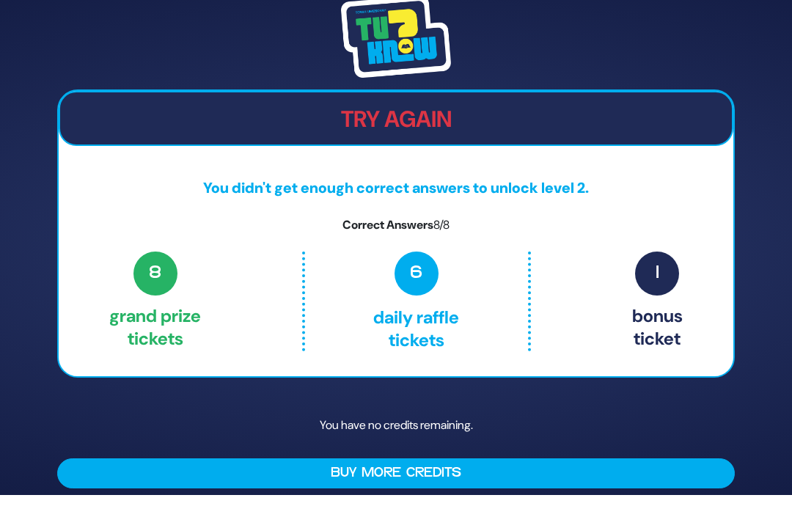
click at [675, 258] on span "1" at bounding box center [657, 274] width 44 height 44
click at [658, 254] on span "1" at bounding box center [657, 274] width 44 height 44
click at [423, 252] on span "6" at bounding box center [417, 274] width 44 height 44
click at [153, 267] on span "8" at bounding box center [155, 274] width 44 height 44
click at [382, 177] on p "You didn't get enough correct answers to unlock level 2." at bounding box center [396, 188] width 675 height 22
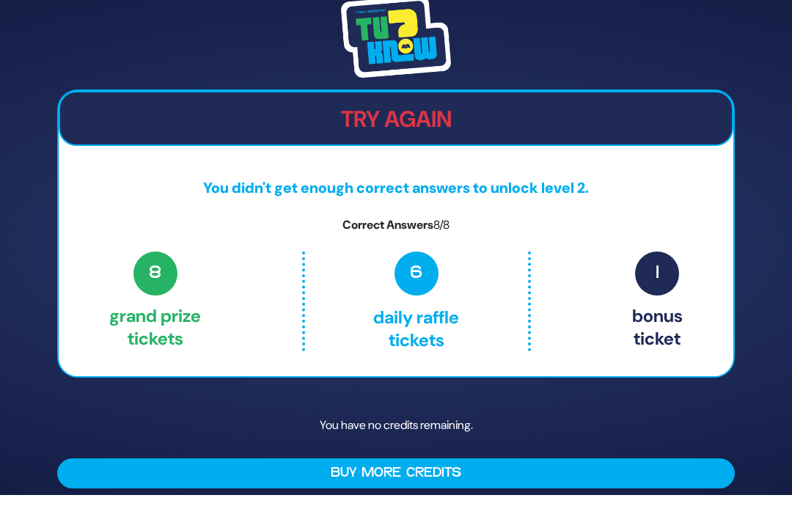
click at [520, 185] on div "Try Again You didn't get enough correct answers to unlock level 2. Correct Answ…" at bounding box center [396, 233] width 678 height 288
click at [679, 458] on button "Buy More Credits" at bounding box center [396, 473] width 678 height 30
